Goal: Transaction & Acquisition: Purchase product/service

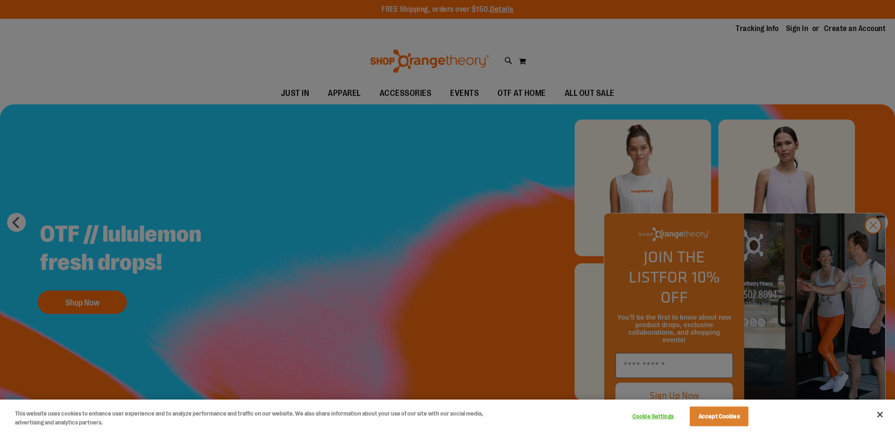
click at [402, 94] on div at bounding box center [447, 216] width 895 height 432
click at [871, 246] on div at bounding box center [447, 216] width 895 height 432
click at [645, 416] on button "Cookie Settings" at bounding box center [652, 416] width 59 height 19
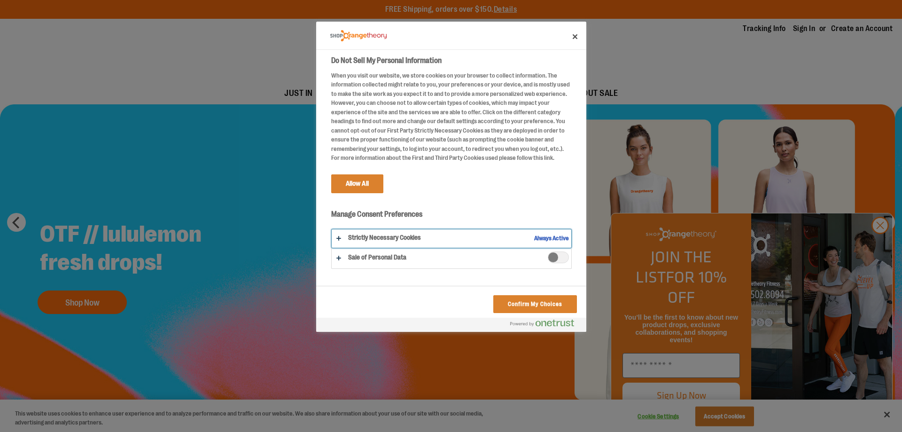
click at [343, 246] on button "Do Not Sell My Personal Information" at bounding box center [452, 238] width 240 height 18
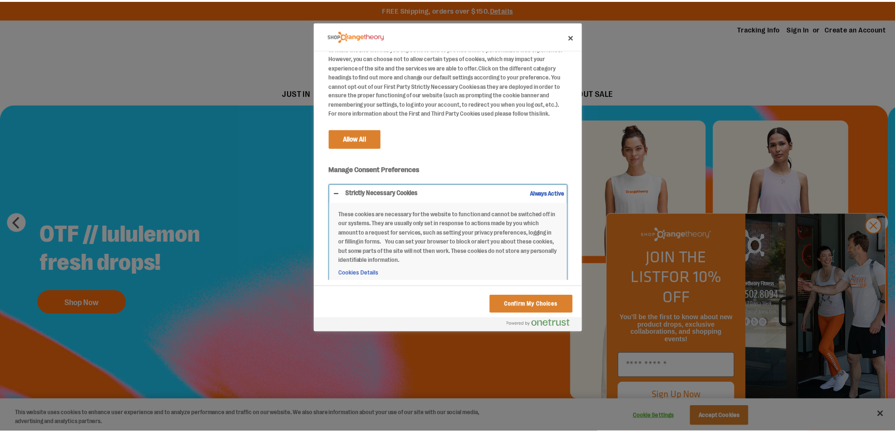
scroll to position [81, 0]
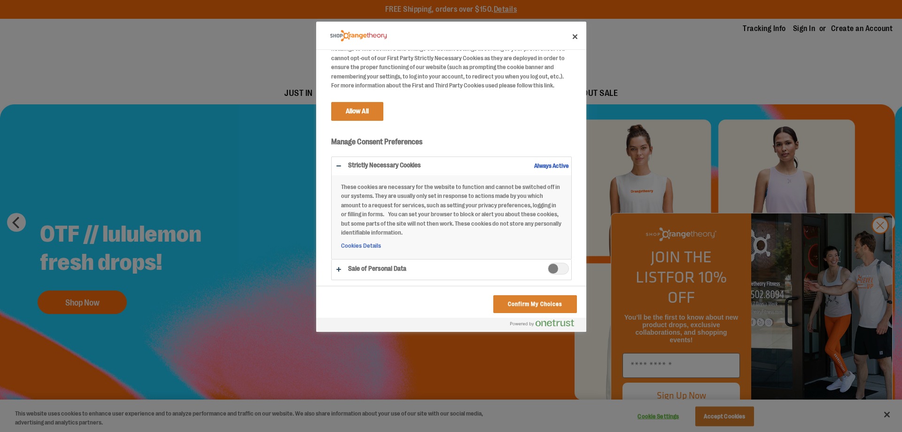
click at [544, 156] on div "Strictly Necessary Cookies Always Active These cookies are necessary for the we…" at bounding box center [451, 207] width 241 height 103
click at [517, 305] on button "Confirm My Choices" at bounding box center [534, 304] width 83 height 18
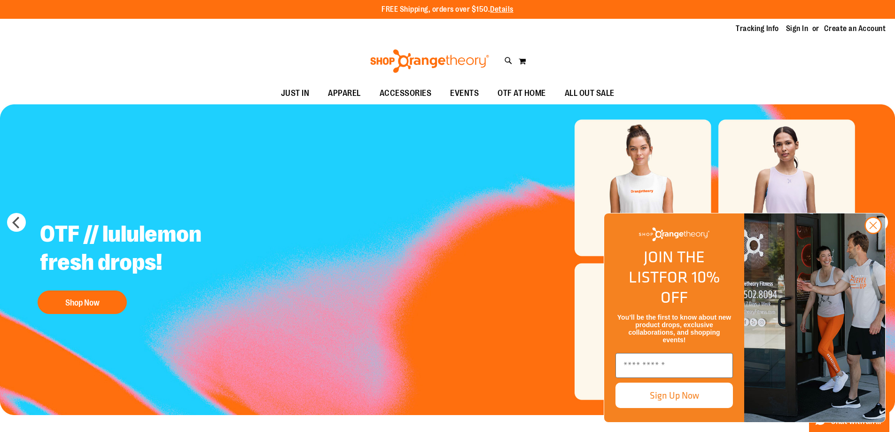
click at [740, 87] on ul "JUST IN JUST IN Balanced Basics New for Women New for Men New Accessories New B…" at bounding box center [447, 94] width 895 height 22
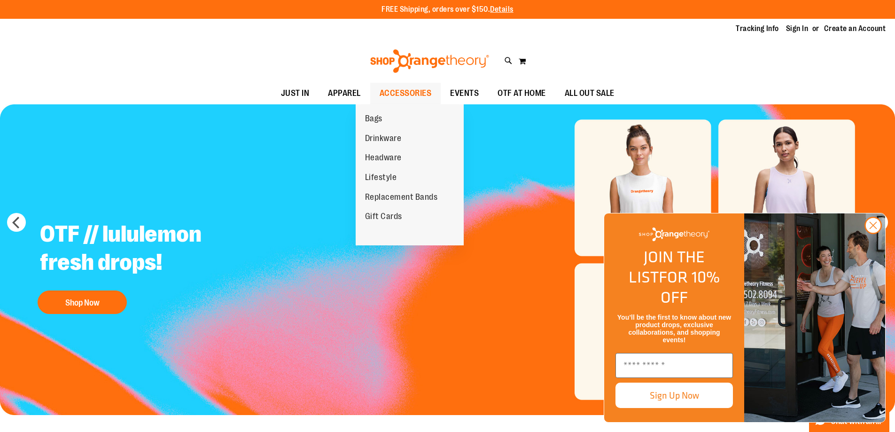
click at [414, 88] on span "ACCESSORIES" at bounding box center [406, 93] width 52 height 21
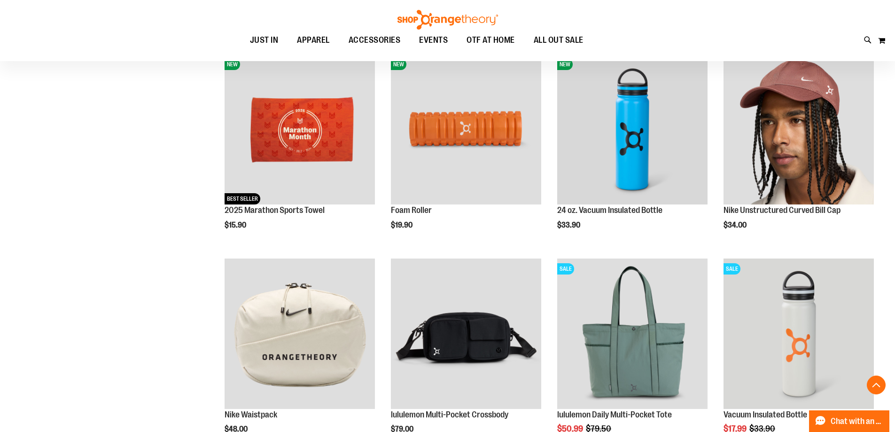
scroll to position [377, 0]
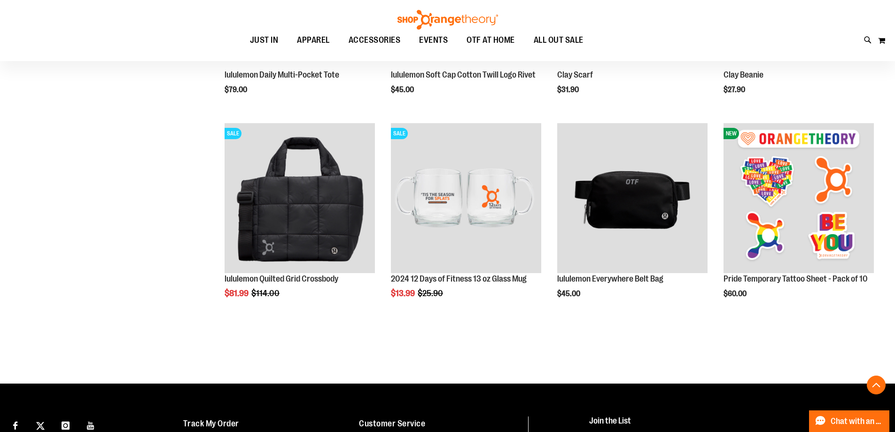
scroll to position [1133, 0]
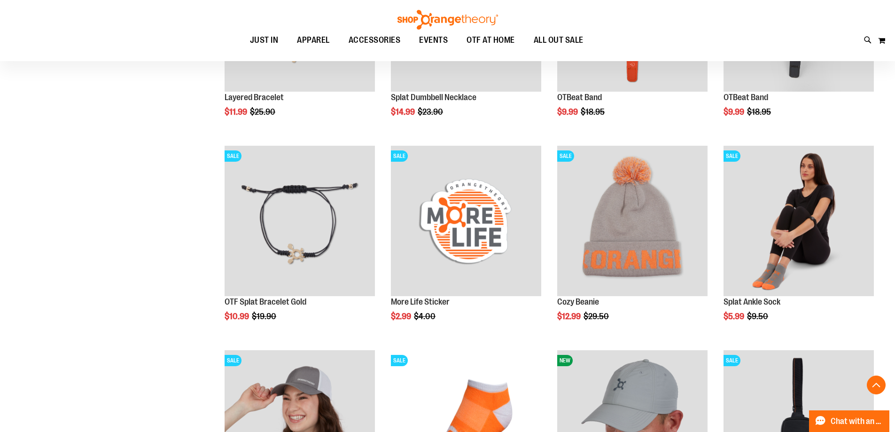
scroll to position [1511, 0]
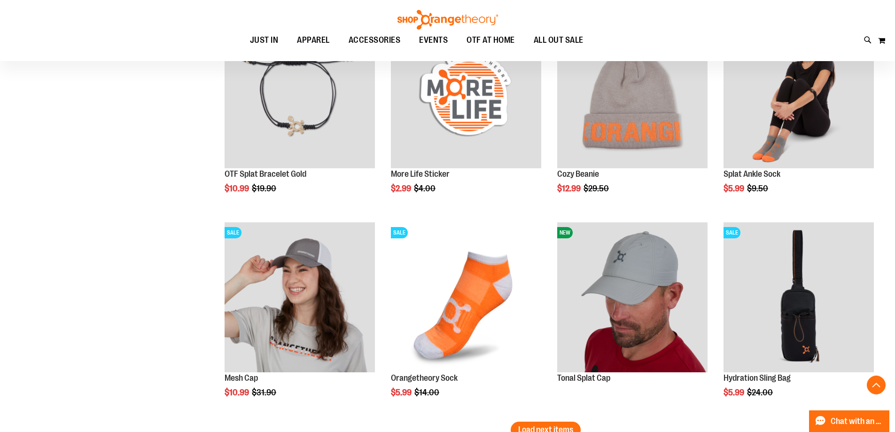
scroll to position [1740, 0]
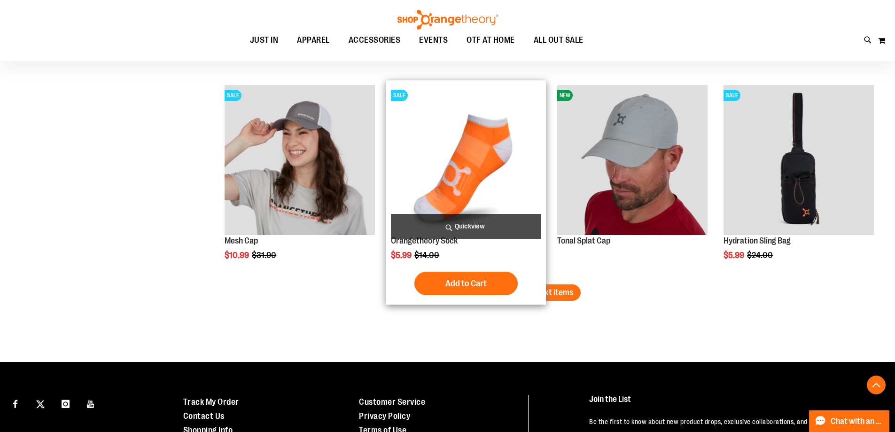
click at [540, 288] on div "Add to Cart In stock" at bounding box center [466, 283] width 150 height 23
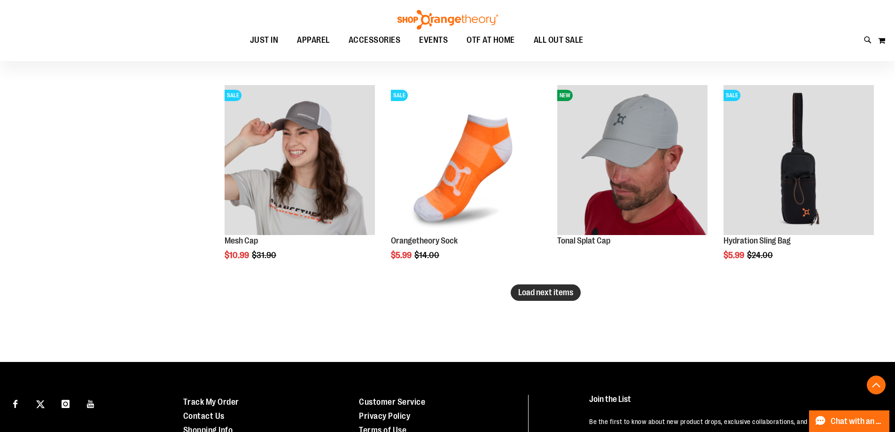
click at [554, 296] on span "Load next items" at bounding box center [545, 292] width 55 height 9
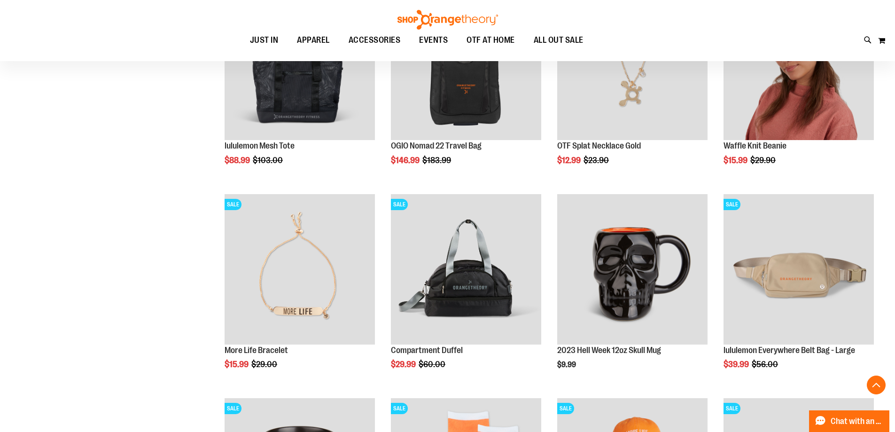
scroll to position [1958, 0]
